Goal: Task Accomplishment & Management: Manage account settings

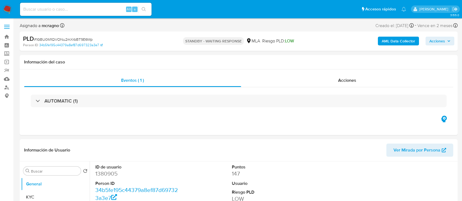
select select "10"
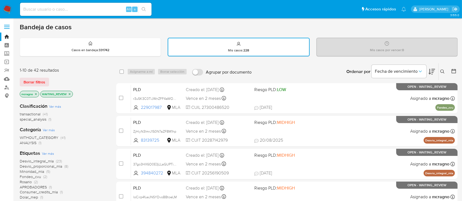
click at [70, 95] on icon "close-filter" at bounding box center [69, 94] width 3 height 3
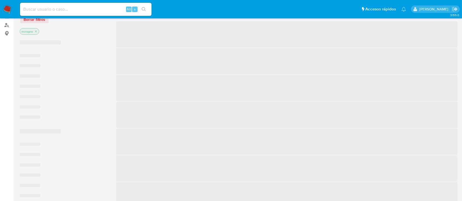
scroll to position [146, 0]
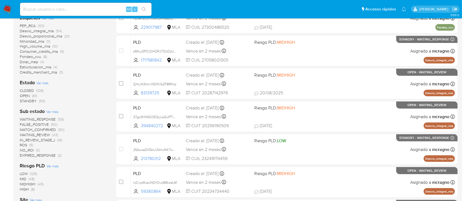
click at [47, 136] on span "WAITING_REVIEW" at bounding box center [35, 134] width 30 height 5
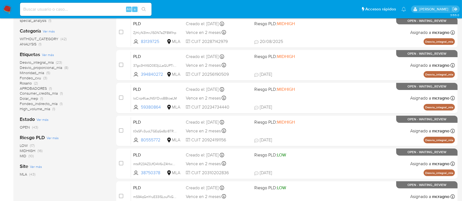
scroll to position [73, 0]
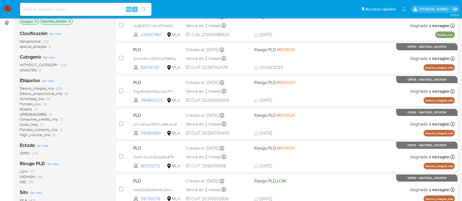
click at [56, 119] on span "Consumer_credits_mla" at bounding box center [39, 119] width 38 height 5
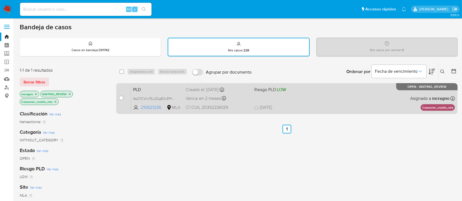
click at [395, 102] on div "PLD 6e2YCVIw7Eu2OgB3xEPhEVbc 210621236 MLA Riesgo PLD: LOW Creado el: 12/08/202…" at bounding box center [293, 99] width 324 height 28
click at [122, 96] on input "checkbox" at bounding box center [121, 98] width 4 height 4
checkbox input "true"
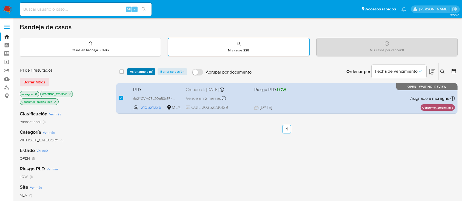
click at [144, 69] on span "Asignarme a mí" at bounding box center [141, 71] width 23 height 5
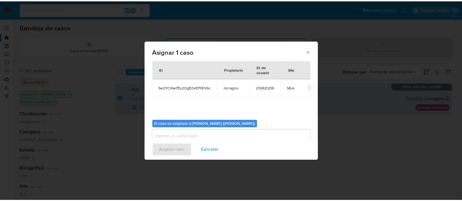
scroll to position [28, 0]
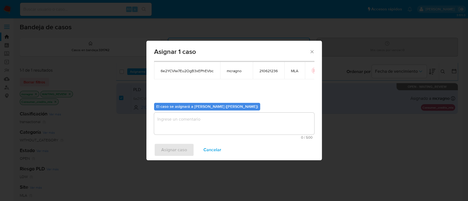
click at [165, 123] on textarea "assign-modal" at bounding box center [234, 124] width 160 height 22
click at [175, 154] on div "Asignar caso Cancelar" at bounding box center [233, 150] width 175 height 21
click at [179, 134] on textarea "assign-modal" at bounding box center [234, 124] width 160 height 22
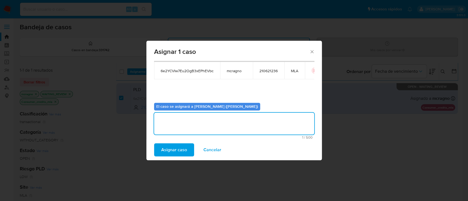
click at [173, 150] on span "Asignar caso" at bounding box center [174, 150] width 26 height 12
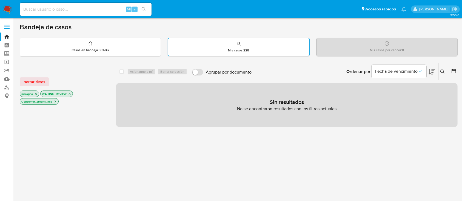
click at [70, 92] on icon "close-filter" at bounding box center [69, 93] width 3 height 3
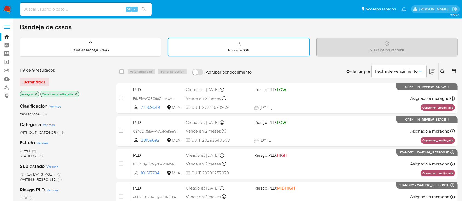
click at [7, 12] on img at bounding box center [7, 9] width 9 height 9
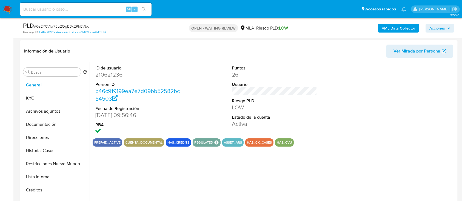
select select "10"
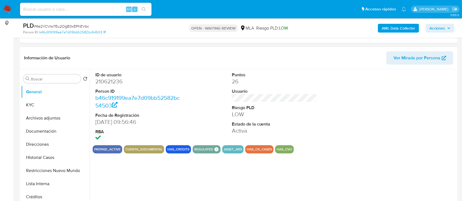
click at [111, 80] on dd "210621236" at bounding box center [137, 82] width 85 height 8
copy dd "210621236"
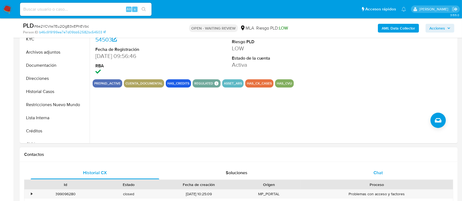
scroll to position [182, 0]
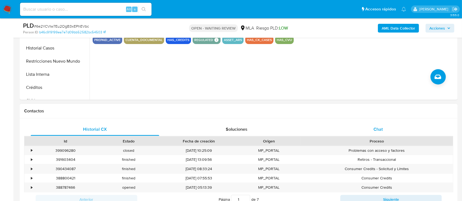
click at [410, 127] on div "Chat" at bounding box center [378, 129] width 128 height 13
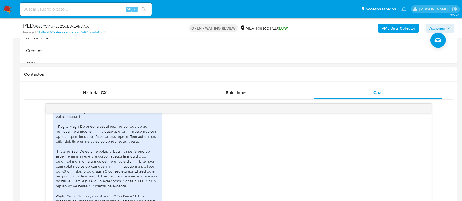
scroll to position [286, 0]
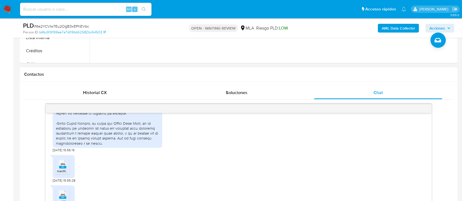
click at [65, 166] on rect at bounding box center [62, 167] width 7 height 2
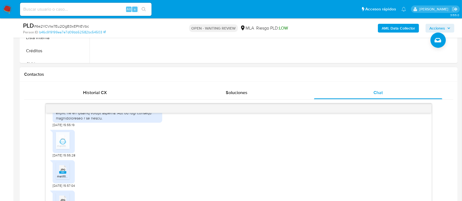
scroll to position [359, 0]
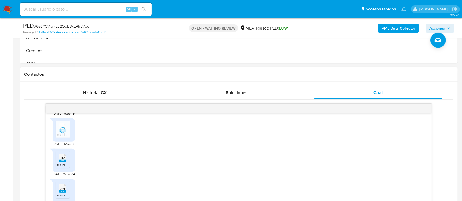
click at [65, 163] on span "melifile3272484001687135400.jpg" at bounding box center [82, 165] width 50 height 5
click at [64, 187] on span "JPG" at bounding box center [62, 189] width 5 height 4
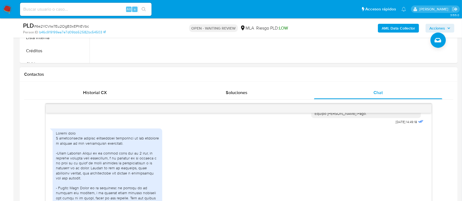
scroll to position [177, 0]
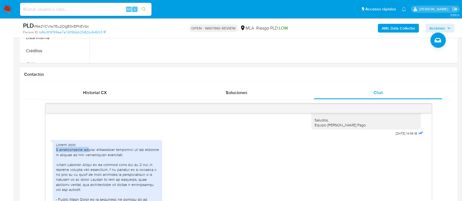
drag, startPoint x: 56, startPoint y: 144, endPoint x: 87, endPoint y: 144, distance: 31.5
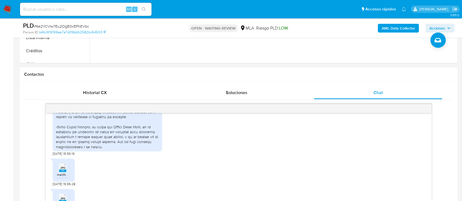
scroll to position [323, 0]
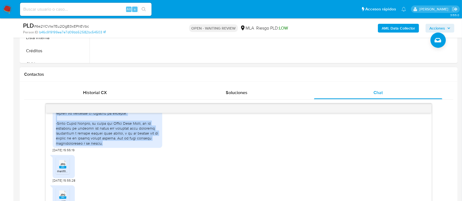
drag, startPoint x: 57, startPoint y: 145, endPoint x: 141, endPoint y: 136, distance: 84.3
click at [141, 136] on div at bounding box center [107, 71] width 103 height 150
copy div "A continuación detallo informacion solicitada de los vinculos y motivos de las …"
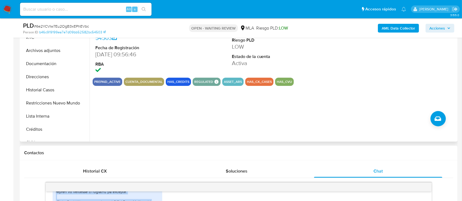
scroll to position [73, 0]
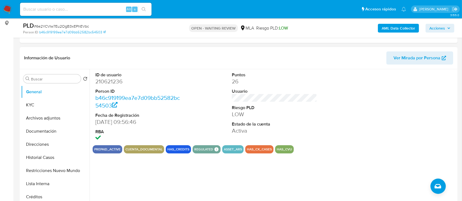
click at [109, 81] on dd "210621236" at bounding box center [137, 82] width 85 height 8
copy dd "210621236"
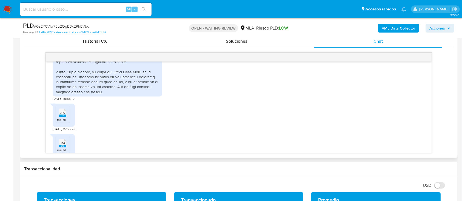
scroll to position [256, 0]
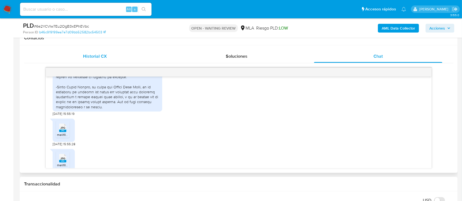
click at [110, 57] on div "Historial CX" at bounding box center [95, 56] width 128 height 13
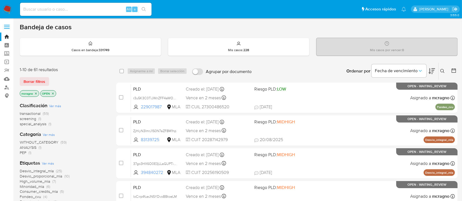
click at [52, 96] on div "mcragno OPEN" at bounding box center [64, 94] width 88 height 8
click at [54, 92] on icon "close-filter" at bounding box center [52, 93] width 3 height 3
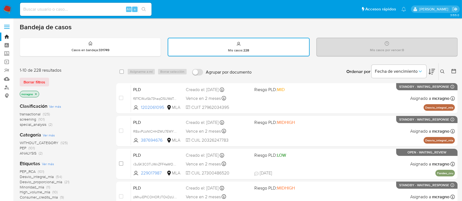
click at [36, 94] on icon "close-filter" at bounding box center [36, 94] width 2 height 2
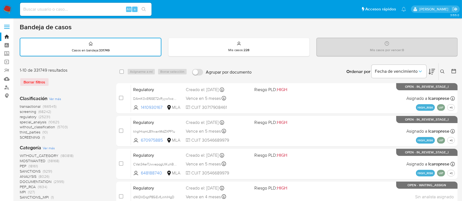
click at [443, 70] on icon at bounding box center [442, 72] width 4 height 4
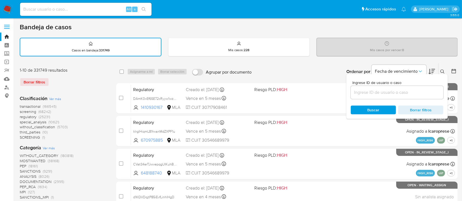
click at [415, 88] on div at bounding box center [397, 92] width 93 height 13
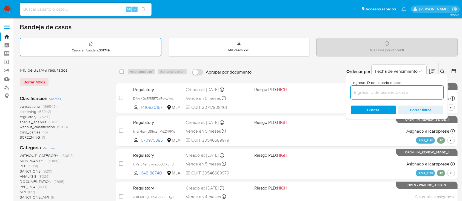
click at [416, 93] on input at bounding box center [397, 92] width 93 height 7
paste input "80655718"
type input "80655718"
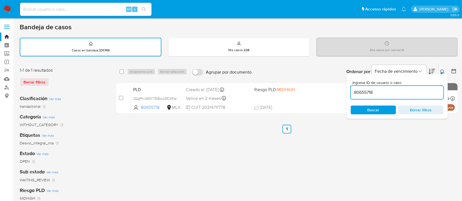
click at [442, 69] on button at bounding box center [443, 71] width 9 height 7
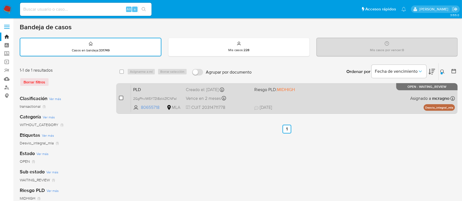
click at [123, 97] on input "checkbox" at bounding box center [121, 98] width 4 height 4
checkbox input "true"
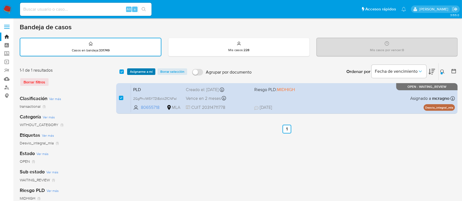
click at [147, 71] on span "Asignarme a mí" at bounding box center [141, 71] width 23 height 5
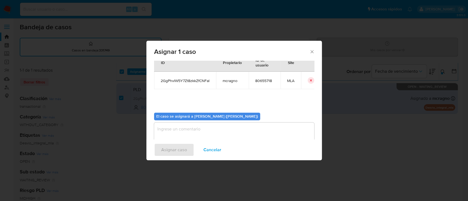
scroll to position [28, 0]
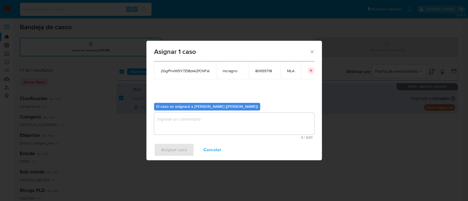
click at [196, 127] on textarea "assign-modal" at bounding box center [234, 124] width 160 height 22
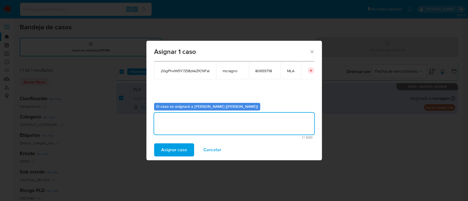
click at [184, 150] on span "Asignar caso" at bounding box center [174, 150] width 26 height 12
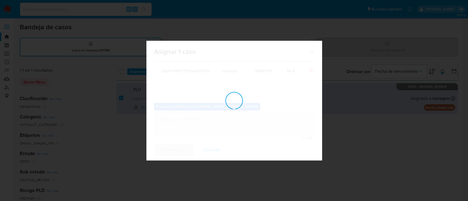
checkbox input "false"
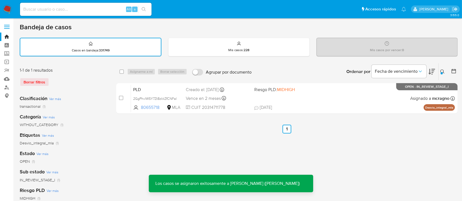
click at [335, 103] on div "PLD 2GgPhvlW5Y7Zt8zkkZfCNFal 80655718 MLA Riesgo PLD: MIDHIGH Creado el: 12/07/…" at bounding box center [293, 99] width 324 height 28
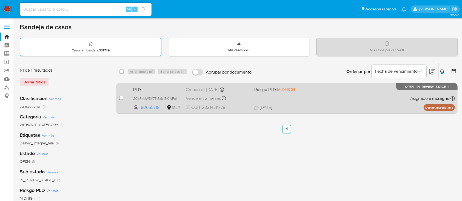
click at [120, 98] on input "checkbox" at bounding box center [121, 98] width 4 height 4
checkbox input "true"
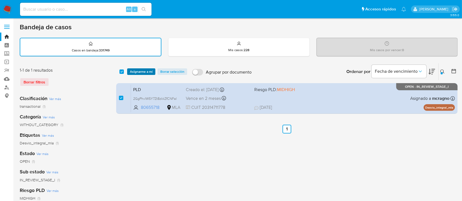
click at [147, 72] on span "Asignarme a mí" at bounding box center [141, 71] width 23 height 5
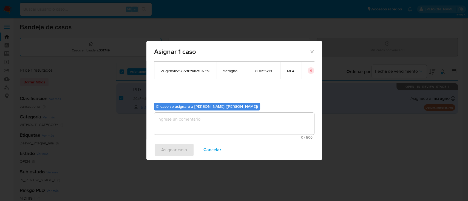
click at [171, 132] on textarea "assign-modal" at bounding box center [234, 124] width 160 height 22
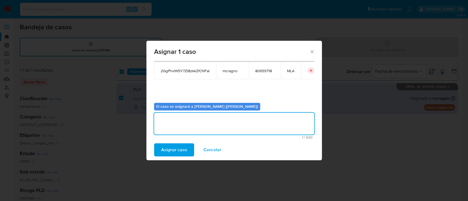
click at [175, 151] on span "Asignar caso" at bounding box center [174, 150] width 26 height 12
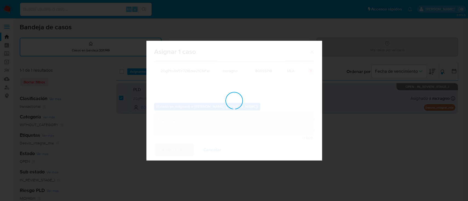
checkbox input "false"
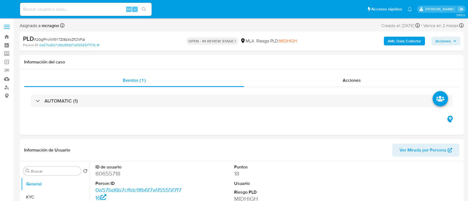
select select "10"
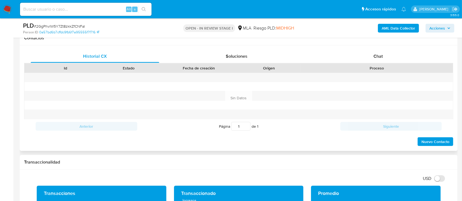
scroll to position [219, 0]
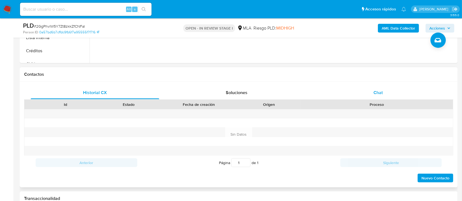
drag, startPoint x: 384, startPoint y: 91, endPoint x: 375, endPoint y: 98, distance: 11.7
click at [384, 91] on div "Chat" at bounding box center [378, 92] width 128 height 13
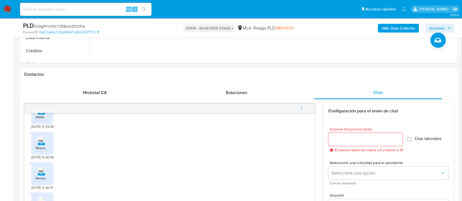
scroll to position [118, 0]
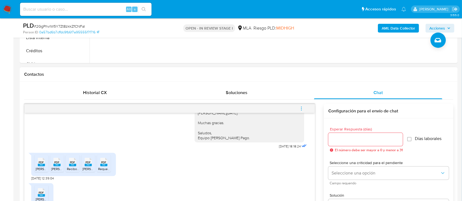
click at [39, 158] on icon "PDF" at bounding box center [41, 163] width 7 height 10
click at [55, 164] on rect at bounding box center [56, 165] width 7 height 2
click at [72, 161] on span "PDF" at bounding box center [72, 163] width 5 height 4
click at [87, 161] on span "PDF" at bounding box center [88, 163] width 5 height 4
drag, startPoint x: 105, startPoint y: 146, endPoint x: 65, endPoint y: 165, distance: 44.2
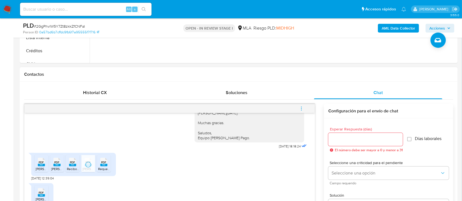
click at [105, 161] on span "PDF" at bounding box center [103, 163] width 5 height 4
click at [38, 188] on icon at bounding box center [41, 192] width 7 height 8
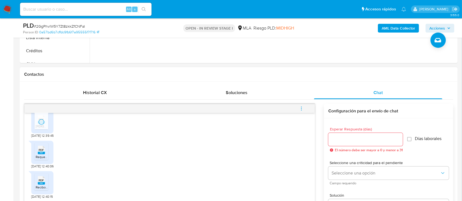
click at [41, 146] on icon at bounding box center [41, 150] width 7 height 8
click at [36, 175] on div "PDF PDF" at bounding box center [42, 180] width 12 height 11
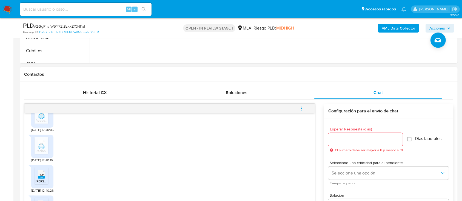
click at [41, 173] on span "PDF" at bounding box center [41, 175] width 5 height 4
click at [43, 196] on rect at bounding box center [47, 199] width 8 height 7
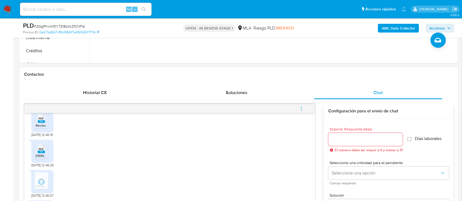
scroll to position [265, 0]
click at [43, 197] on span "PDF" at bounding box center [41, 199] width 5 height 4
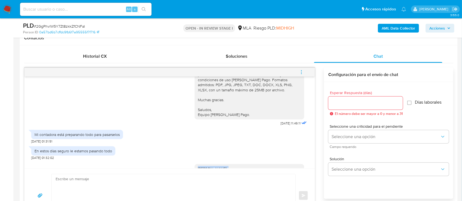
scroll to position [882, 0]
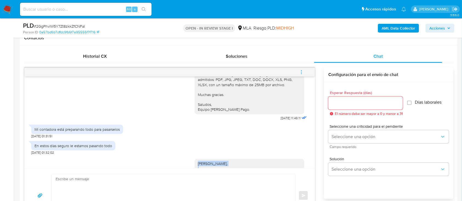
drag, startPoint x: 202, startPoint y: 163, endPoint x: 247, endPoint y: 164, distance: 45.2
click at [247, 164] on div "Hola Mauro Lucas Soldavini, No podemos aguardar días debido a que ya llevamos a…" at bounding box center [250, 186] width 110 height 54
copy div "Hola Mauro Lucas Soldavini,"
click at [168, 185] on textarea at bounding box center [172, 196] width 233 height 43
paste textarea "Hola Mauro Lucas Soldavini,"
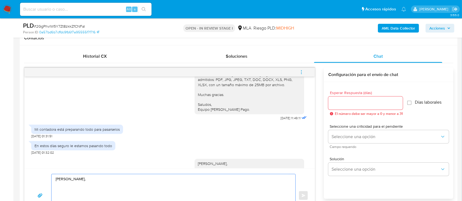
paste textarea "¡Muchas gracias por tu respuesta! Confirmamos la recepción de la documentación.…"
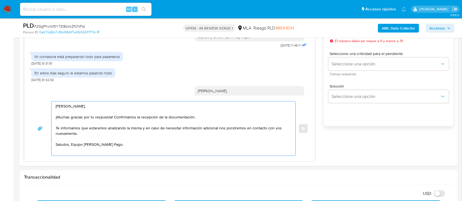
scroll to position [329, 0]
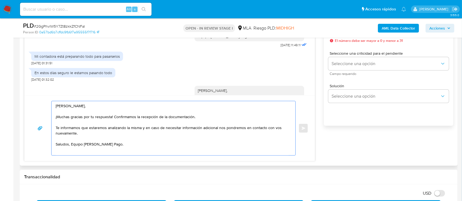
drag, startPoint x: 108, startPoint y: 139, endPoint x: 51, endPoint y: 128, distance: 58.3
click at [52, 128] on div "Hola Mauro Lucas Soldavini, ¡Muchas gracias por tu respuesta! Confirmamos la re…" at bounding box center [172, 128] width 241 height 54
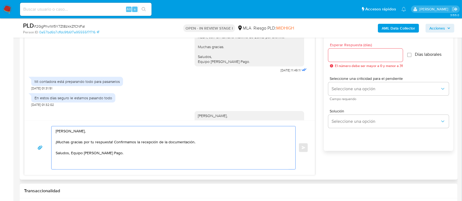
scroll to position [292, 0]
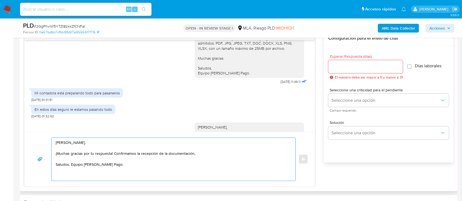
type textarea "Hola Mauro Lucas Soldavini, ¡Muchas gracias por tu respuesta! Confirmamos la re…"
click at [348, 65] on input "Esperar Respuesta (días)" at bounding box center [365, 66] width 75 height 7
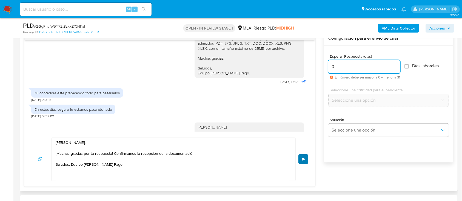
type input "0"
click at [306, 155] on button "Enviar" at bounding box center [303, 160] width 10 height 10
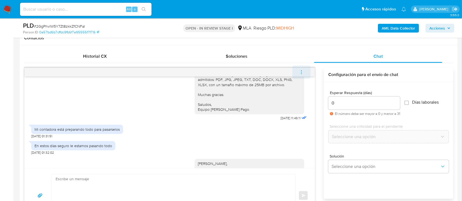
scroll to position [1329, 0]
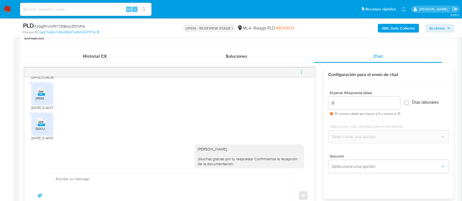
click at [302, 73] on icon "menu-action" at bounding box center [301, 72] width 5 height 5
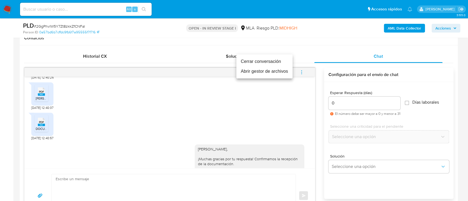
click at [267, 60] on li "Cerrar conversación" at bounding box center [264, 62] width 56 height 10
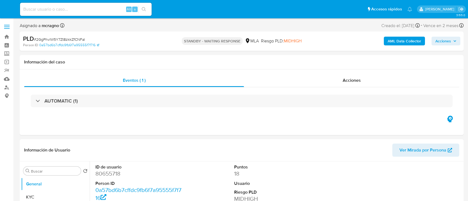
select select "10"
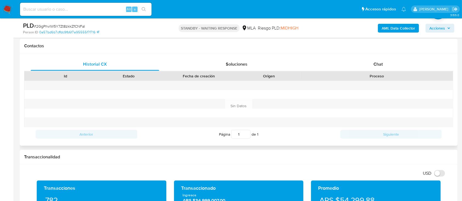
scroll to position [219, 0]
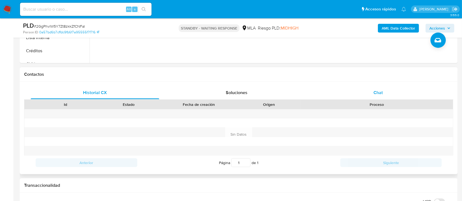
click at [384, 97] on div "Chat" at bounding box center [378, 92] width 128 height 13
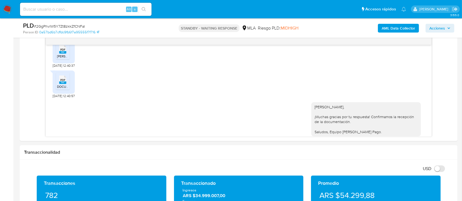
scroll to position [292, 0]
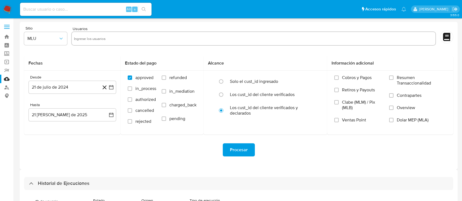
select select "10"
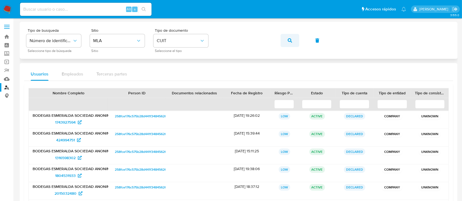
click at [286, 38] on button "button" at bounding box center [290, 40] width 19 height 13
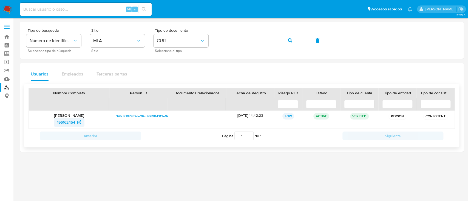
click at [66, 122] on span "196162454" at bounding box center [66, 122] width 18 height 9
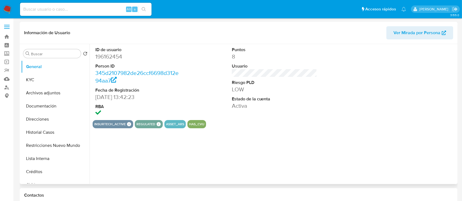
click at [397, 33] on span "Ver Mirada por Persona" at bounding box center [416, 32] width 47 height 13
select select "10"
click at [49, 77] on button "KYC" at bounding box center [55, 79] width 68 height 13
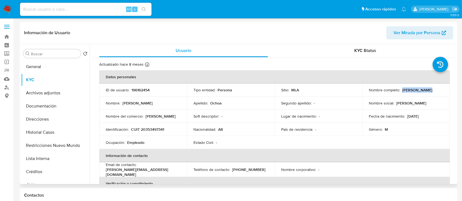
drag, startPoint x: 400, startPoint y: 90, endPoint x: 430, endPoint y: 90, distance: 29.3
click at [430, 90] on div "Nombre completo : Ignacio Ochoa" at bounding box center [406, 90] width 75 height 5
copy p "Ignacio Ochoa"
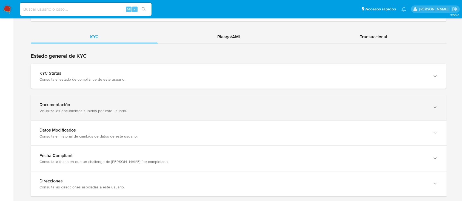
scroll to position [510, 0]
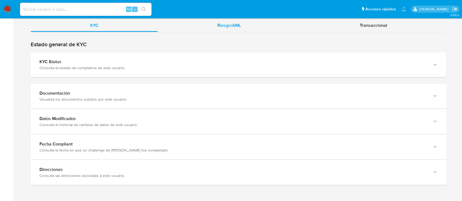
click at [238, 29] on div "Riesgo/AML" at bounding box center [229, 25] width 142 height 13
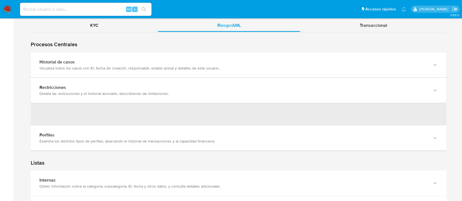
click at [0, 0] on div "‌" at bounding box center [0, 0] width 0 height 0
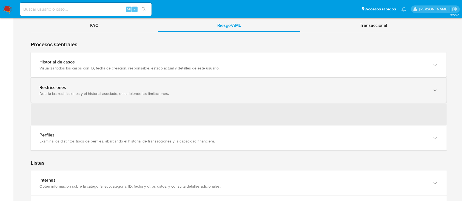
click at [74, 90] on div "Restricciones" at bounding box center [232, 87] width 387 height 5
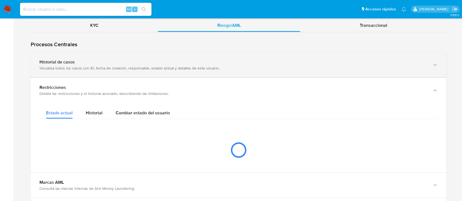
click at [85, 60] on div "Historial de casos" at bounding box center [232, 61] width 387 height 5
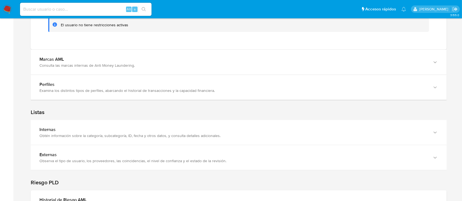
scroll to position [729, 0]
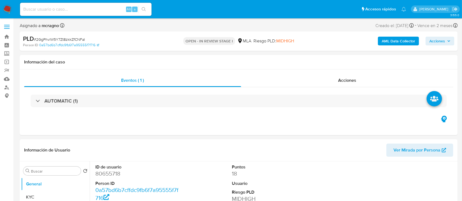
select select "10"
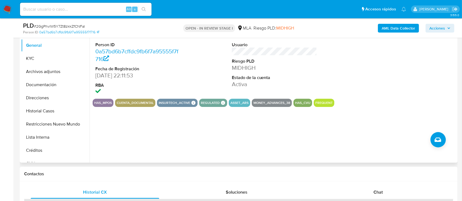
scroll to position [146, 0]
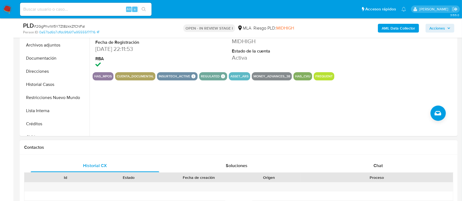
click at [389, 173] on div "Proceso" at bounding box center [377, 177] width 152 height 9
click at [386, 160] on div "Chat" at bounding box center [378, 165] width 128 height 13
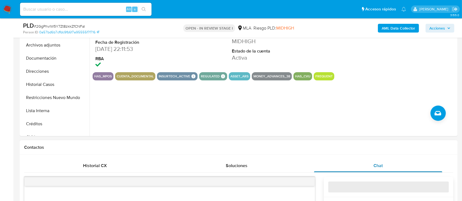
click at [386, 166] on div "Chat" at bounding box center [378, 165] width 128 height 13
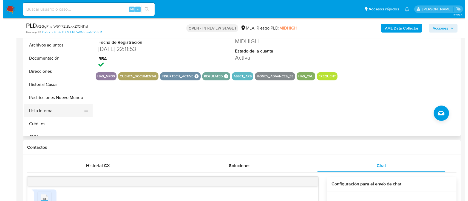
scroll to position [73, 0]
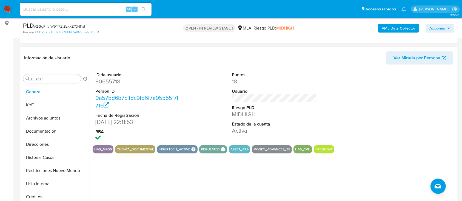
drag, startPoint x: 57, startPoint y: 121, endPoint x: 98, endPoint y: 120, distance: 40.8
click at [57, 121] on button "Archivos adjuntos" at bounding box center [55, 118] width 68 height 13
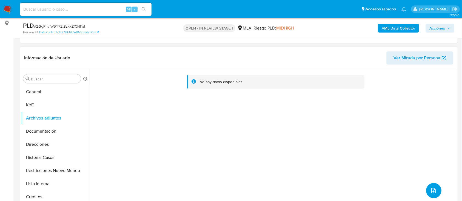
click at [435, 188] on button "upload-file" at bounding box center [433, 190] width 15 height 15
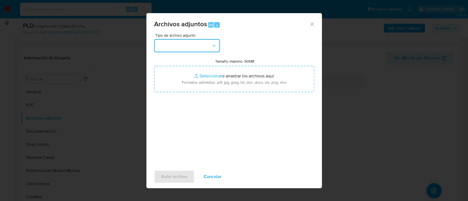
drag, startPoint x: 188, startPoint y: 44, endPoint x: 189, endPoint y: 54, distance: 9.6
click at [188, 45] on button "button" at bounding box center [187, 45] width 66 height 13
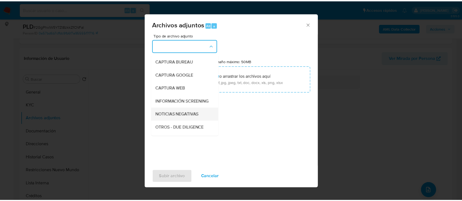
scroll to position [36, 0]
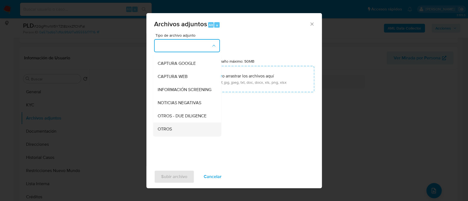
click at [159, 130] on div "OTROS" at bounding box center [185, 129] width 56 height 13
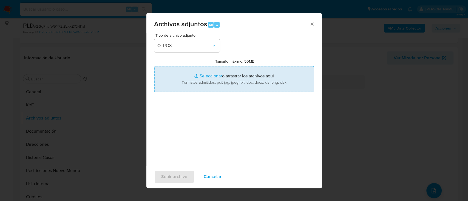
click at [219, 81] on input "Tamaño máximo: 50MB Seleccionar archivos" at bounding box center [234, 79] width 160 height 26
type input "C:\fakepath\80655718 - Info y documentacion respaldatoria.pdf"
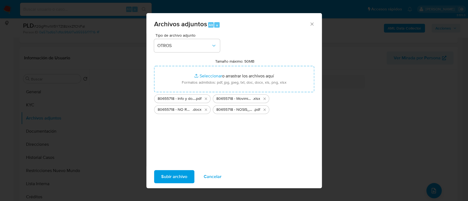
click at [190, 172] on button "Subir archivo" at bounding box center [174, 176] width 40 height 13
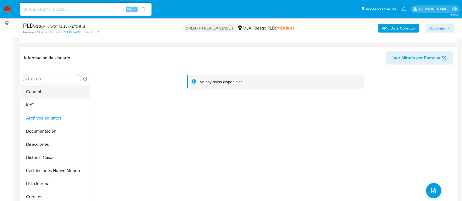
click at [26, 92] on button "General" at bounding box center [53, 91] width 64 height 13
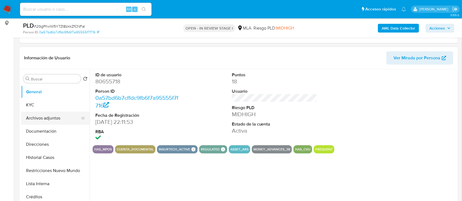
click at [46, 119] on button "Archivos adjuntos" at bounding box center [53, 118] width 64 height 13
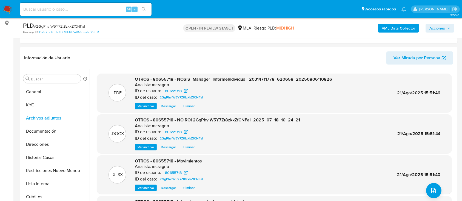
click at [448, 26] on span "Acciones" at bounding box center [439, 28] width 21 height 8
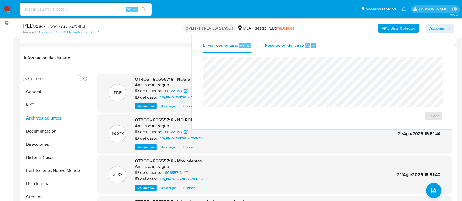
drag, startPoint x: 285, startPoint y: 45, endPoint x: 285, endPoint y: 52, distance: 7.1
click at [285, 45] on span "Resolución del caso" at bounding box center [284, 45] width 39 height 6
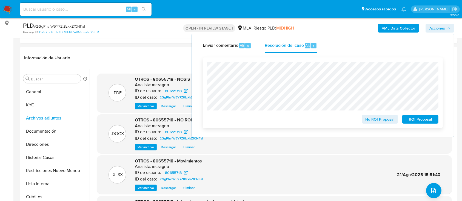
click at [370, 120] on span "No ROI Proposal" at bounding box center [380, 120] width 28 height 8
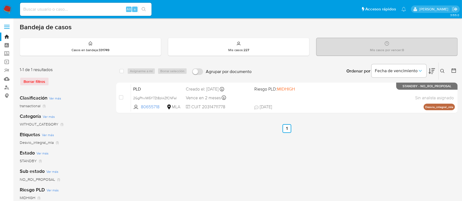
click at [442, 70] on icon at bounding box center [442, 71] width 4 height 4
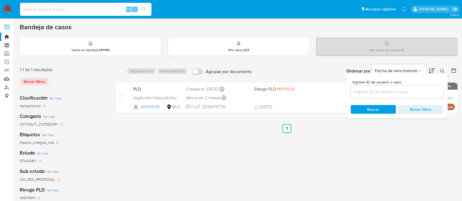
click at [416, 95] on input at bounding box center [397, 91] width 93 height 7
type input "33826134"
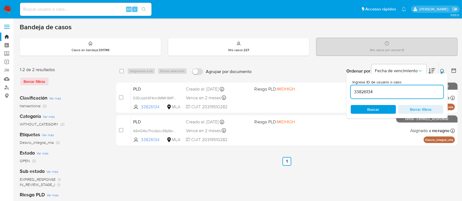
click at [442, 72] on div at bounding box center [442, 73] width 2 height 2
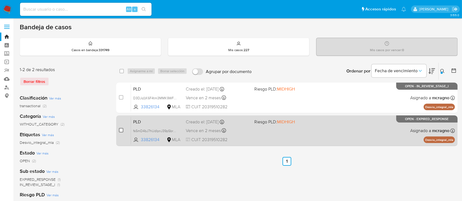
click at [122, 129] on input "checkbox" at bounding box center [121, 130] width 4 height 4
checkbox input "true"
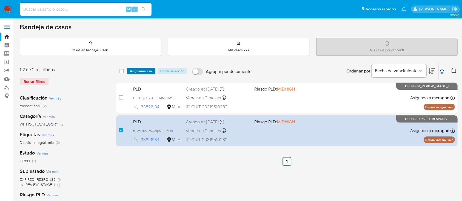
click at [144, 69] on span "Asignarme a mí" at bounding box center [141, 70] width 23 height 5
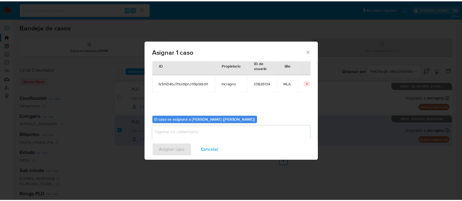
scroll to position [28, 0]
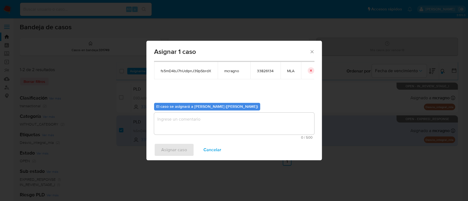
click at [180, 130] on textarea "assign-modal" at bounding box center [234, 124] width 160 height 22
click at [177, 150] on span "Asignar caso" at bounding box center [174, 150] width 26 height 12
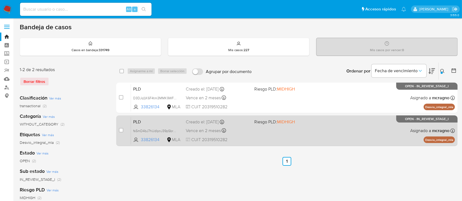
click at [326, 132] on div "PLD fs5mD4bJ7hUdIpnJ39pSbrdX 33826134 MLA Riesgo PLD: MIDHIGH Creado el: 12/07/…" at bounding box center [293, 131] width 324 height 28
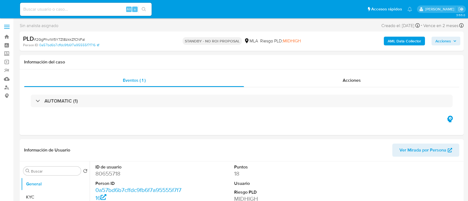
select select "10"
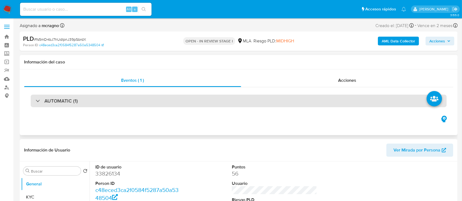
select select "10"
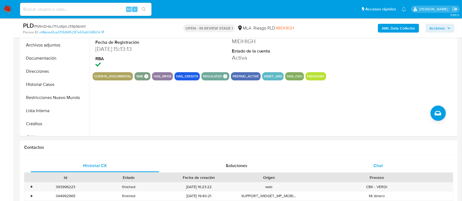
click at [390, 166] on div "Chat" at bounding box center [378, 165] width 128 height 13
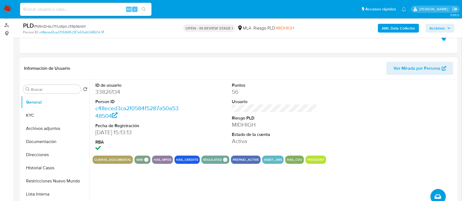
scroll to position [110, 0]
